Goal: Task Accomplishment & Management: Manage account settings

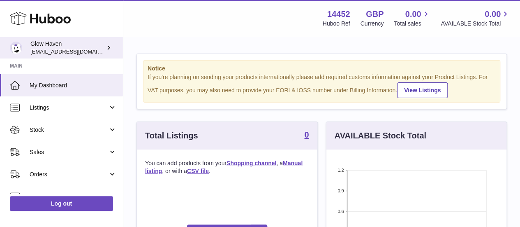
click at [110, 49] on icon at bounding box center [108, 47] width 9 height 9
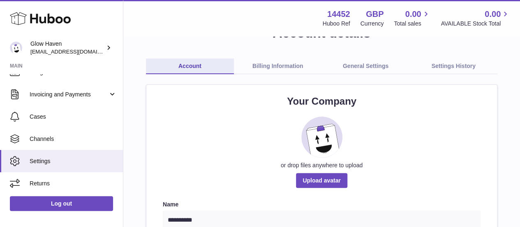
scroll to position [30, 0]
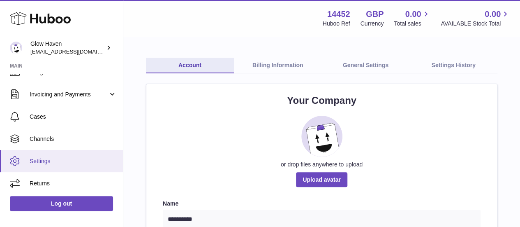
click at [53, 160] on span "Settings" at bounding box center [73, 161] width 87 height 8
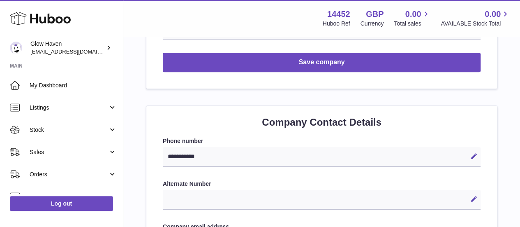
scroll to position [301, 0]
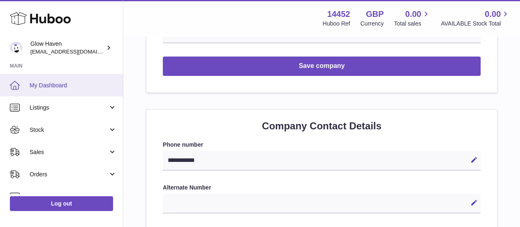
click at [43, 84] on span "My Dashboard" at bounding box center [73, 85] width 87 height 8
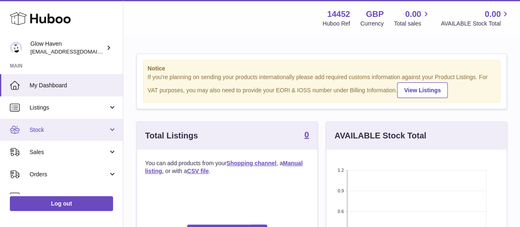
click at [70, 120] on link "Stock" at bounding box center [61, 129] width 123 height 22
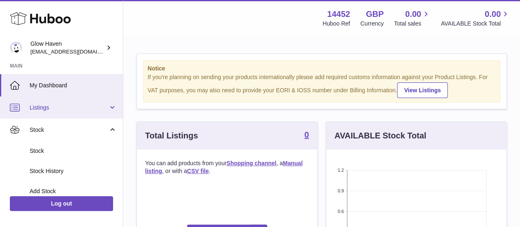
click at [74, 113] on link "Listings" at bounding box center [61, 107] width 123 height 22
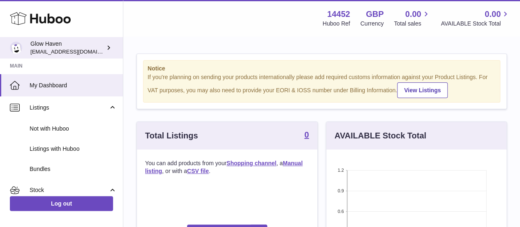
click at [106, 51] on icon at bounding box center [108, 47] width 9 height 9
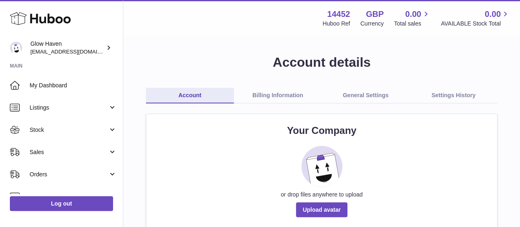
click at [363, 96] on link "General Settings" at bounding box center [366, 96] width 88 height 16
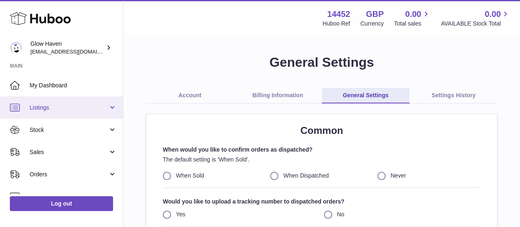
click at [69, 106] on span "Listings" at bounding box center [69, 108] width 79 height 8
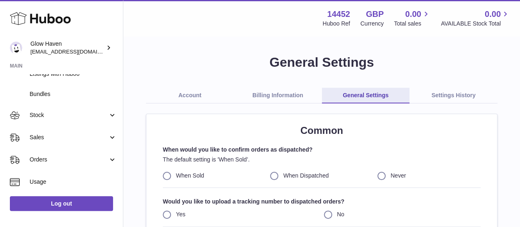
scroll to position [104, 0]
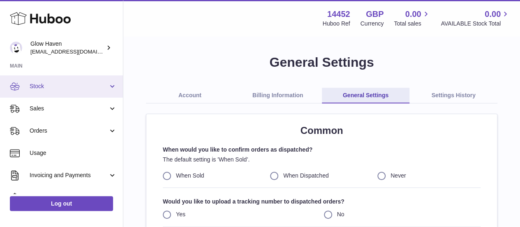
click at [79, 85] on span "Stock" at bounding box center [69, 86] width 79 height 8
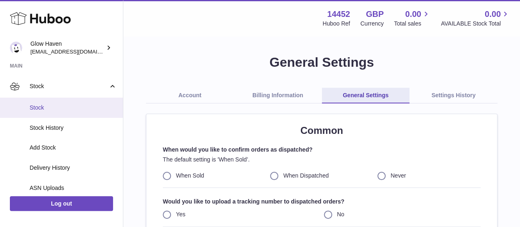
scroll to position [285, 0]
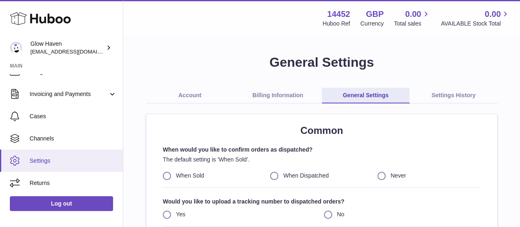
click at [53, 162] on span "Settings" at bounding box center [73, 161] width 87 height 8
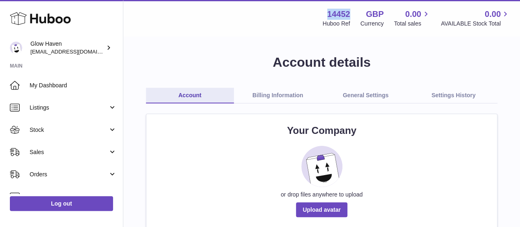
drag, startPoint x: 347, startPoint y: 12, endPoint x: 320, endPoint y: 14, distance: 27.2
click at [320, 14] on div "14452 Huboo Ref GBP Currency 0.00 Total sales 0.00 AVAILABLE Stock Total" at bounding box center [412, 18] width 198 height 19
copy strong "14452"
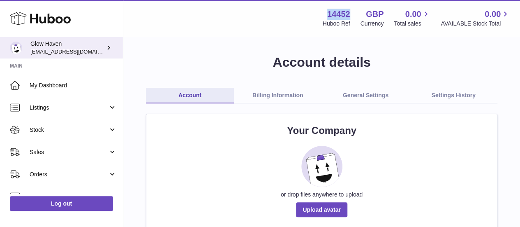
click at [20, 45] on img at bounding box center [16, 48] width 12 height 12
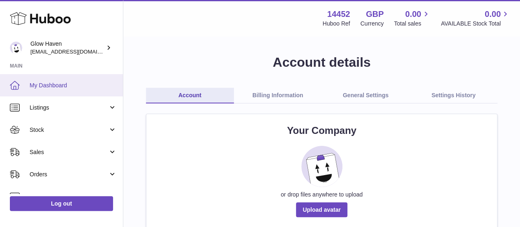
click at [63, 88] on span "My Dashboard" at bounding box center [73, 85] width 87 height 8
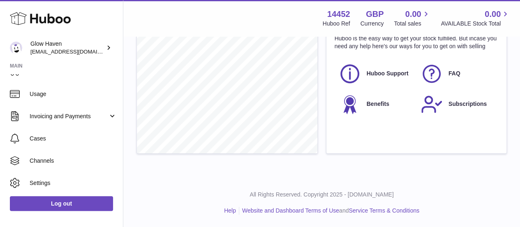
scroll to position [124, 0]
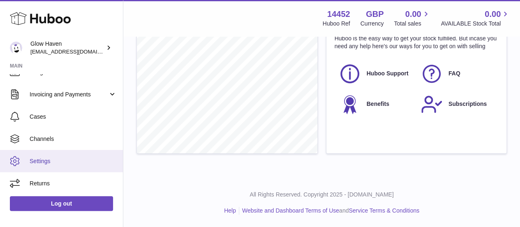
click at [46, 160] on span "Settings" at bounding box center [73, 161] width 87 height 8
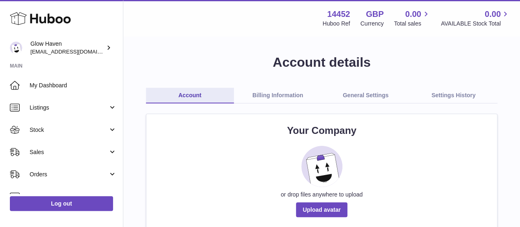
click at [479, 88] on link "Settings History" at bounding box center [454, 96] width 88 height 16
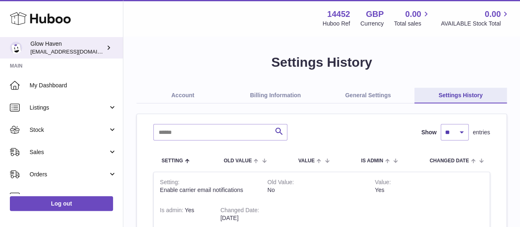
click at [108, 43] on icon at bounding box center [108, 47] width 9 height 9
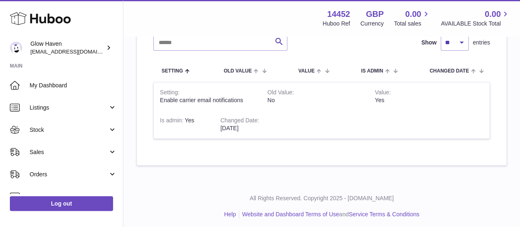
scroll to position [90, 0]
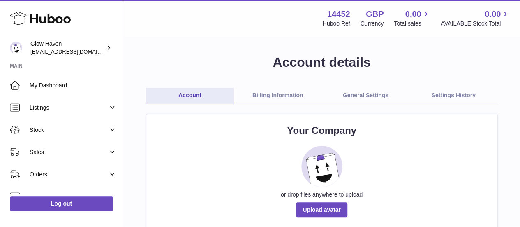
click at [347, 14] on div "14452 Huboo Ref GBP Currency 0.00 Total sales 0.00 AVAILABLE Stock Total" at bounding box center [412, 18] width 198 height 19
drag, startPoint x: 344, startPoint y: 23, endPoint x: 311, endPoint y: 4, distance: 37.7
click at [311, 4] on div "Menu Huboo 14452 Huboo Ref GBP Currency 0.00 Total sales 0.00 AVAILABLE Stock T…" at bounding box center [321, 18] width 397 height 36
copy div "14452 Huboo Ref"
